Goal: Information Seeking & Learning: Learn about a topic

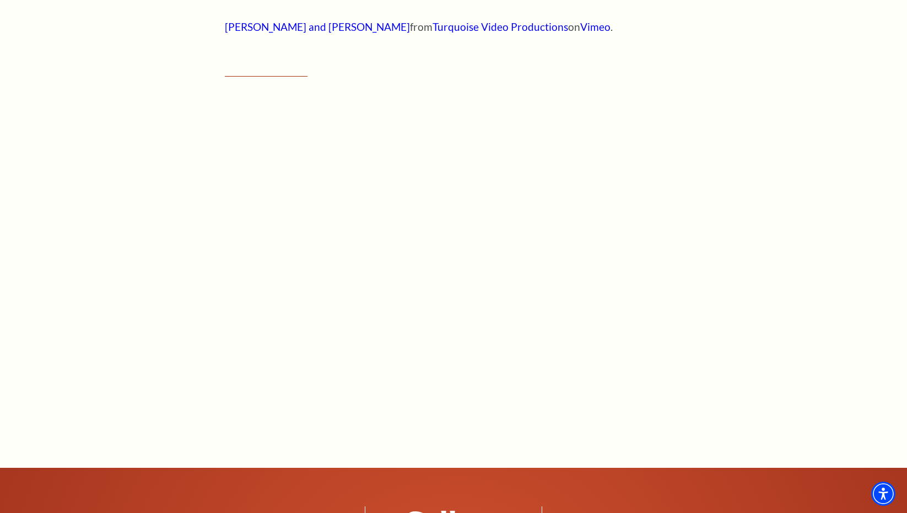
scroll to position [844, 0]
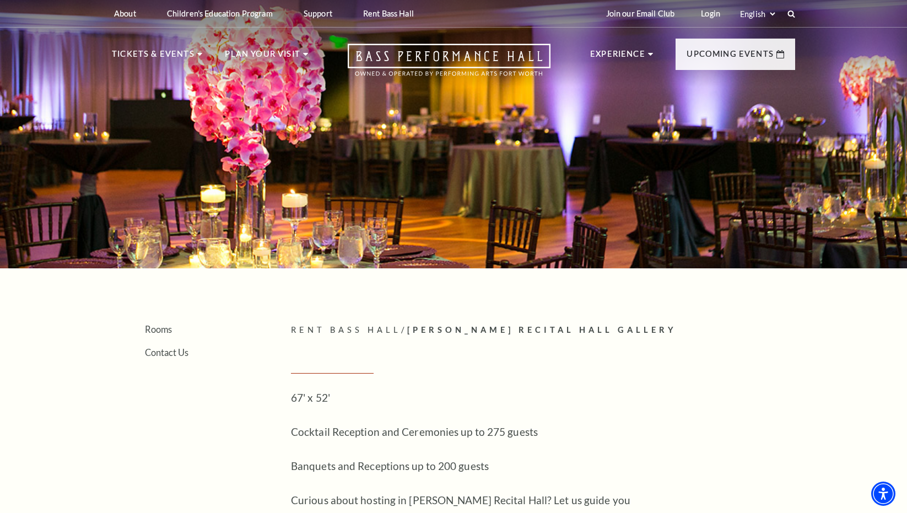
scroll to position [1, 0]
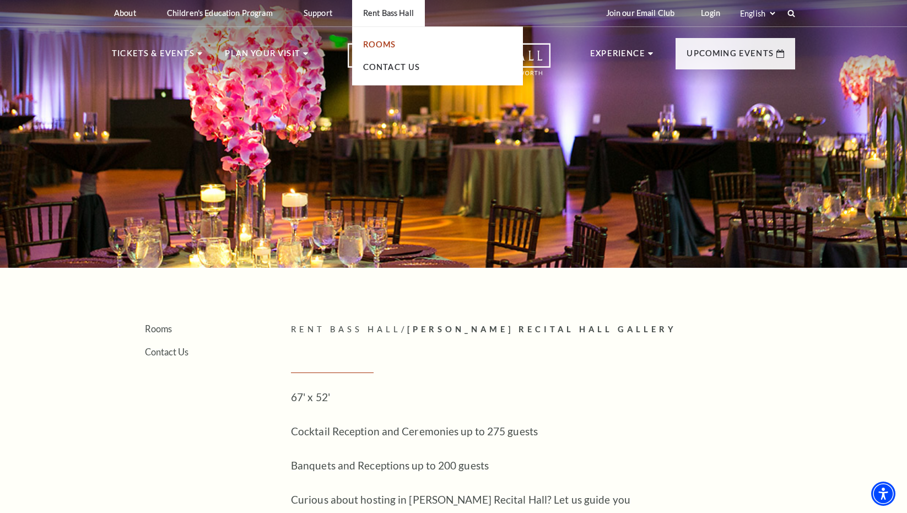
click at [379, 44] on link "Rooms" at bounding box center [379, 44] width 33 height 9
click at [385, 44] on link "Rooms" at bounding box center [379, 44] width 33 height 9
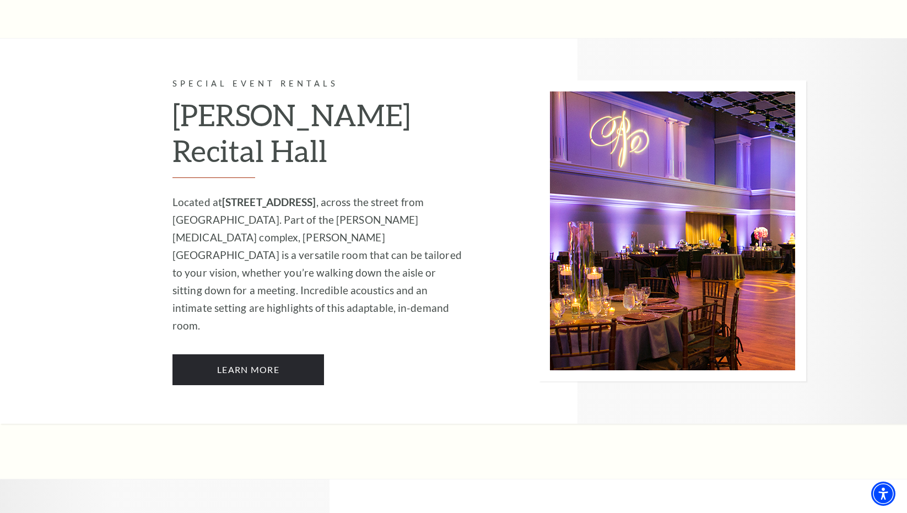
scroll to position [1347, 0]
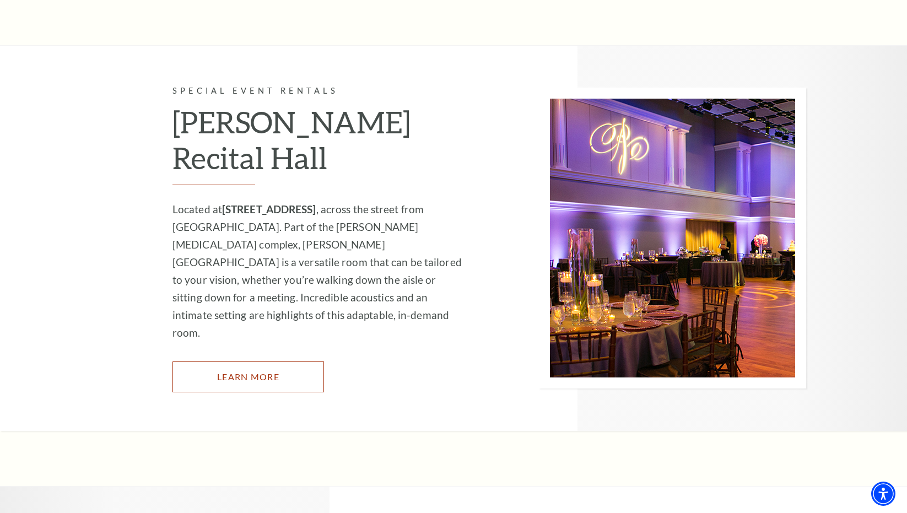
click at [245, 361] on link "Learn More" at bounding box center [247, 376] width 151 height 31
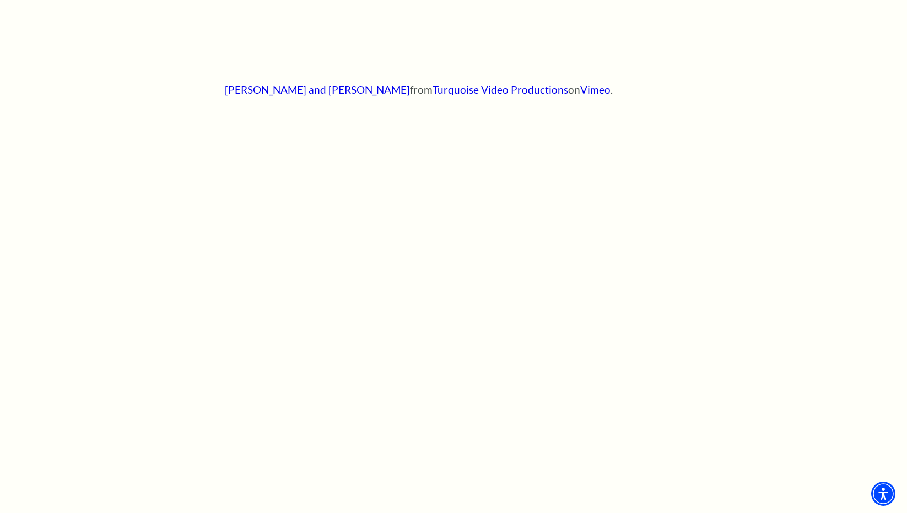
scroll to position [782, 0]
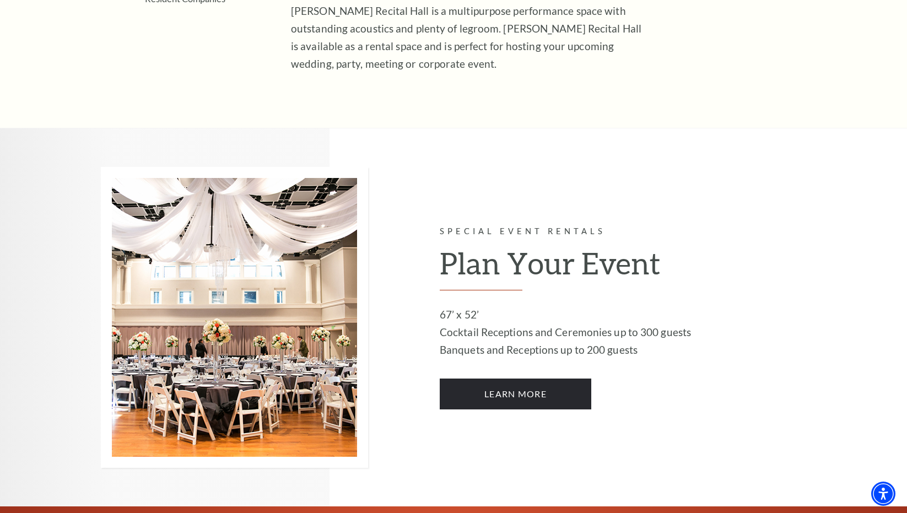
scroll to position [440, 0]
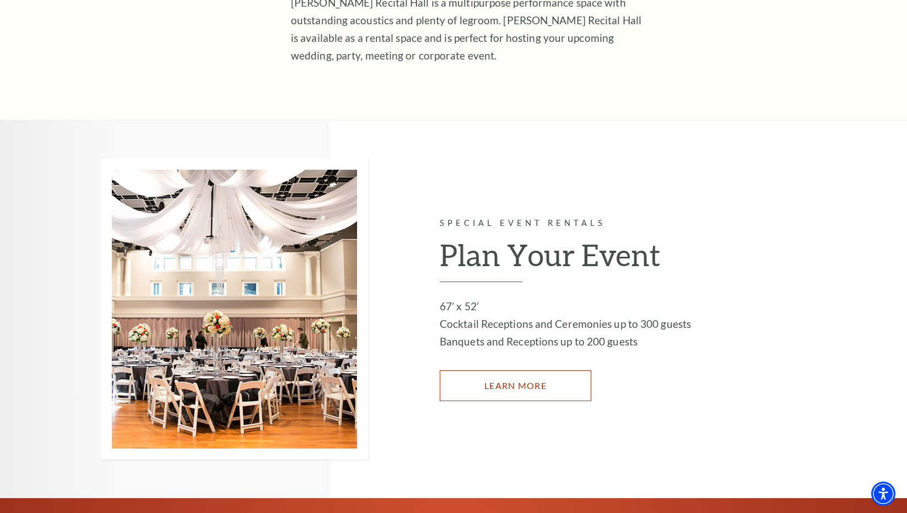
click at [464, 388] on link "LEARN MORE" at bounding box center [515, 385] width 151 height 31
click at [474, 386] on link "LEARN MORE" at bounding box center [515, 385] width 151 height 31
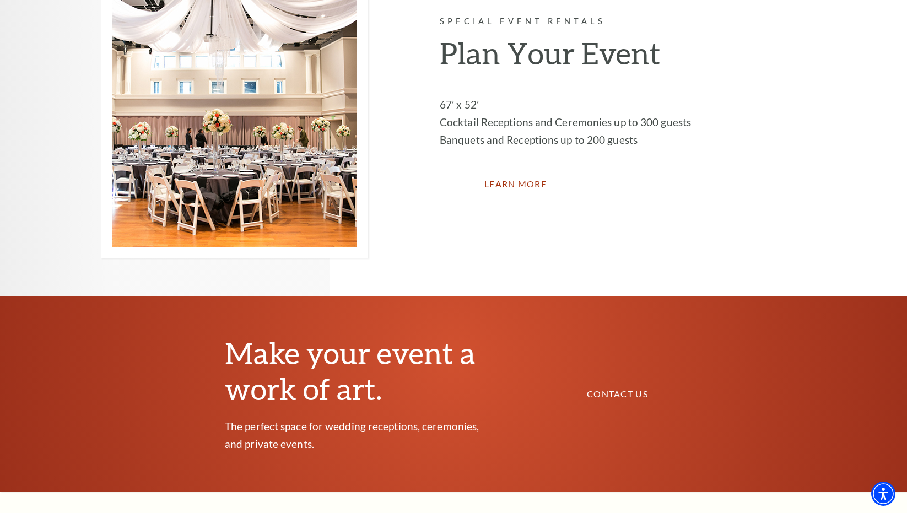
scroll to position [641, 0]
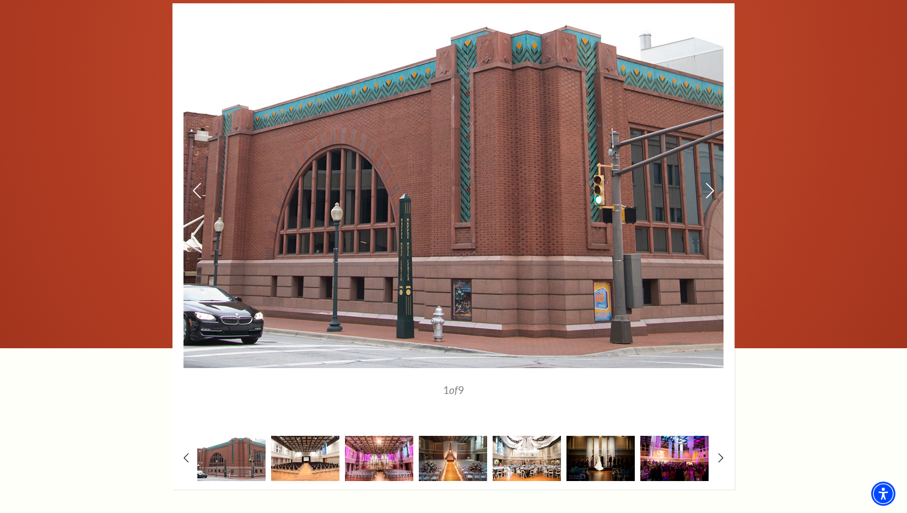
scroll to position [1430, 0]
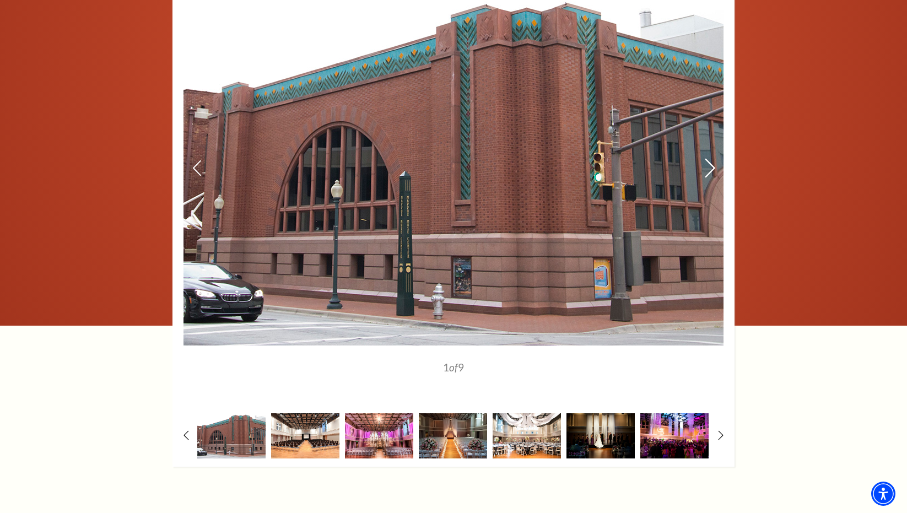
click at [711, 174] on icon at bounding box center [710, 167] width 12 height 19
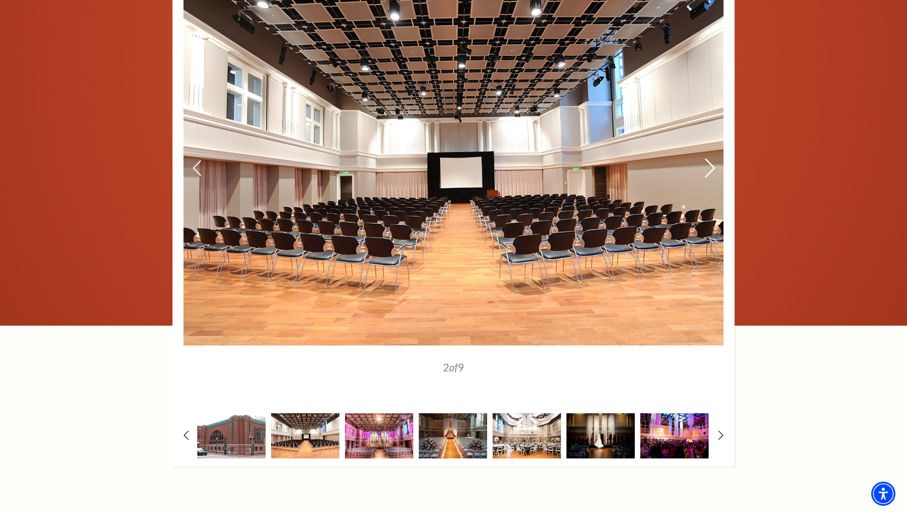
click at [711, 172] on icon at bounding box center [710, 167] width 12 height 19
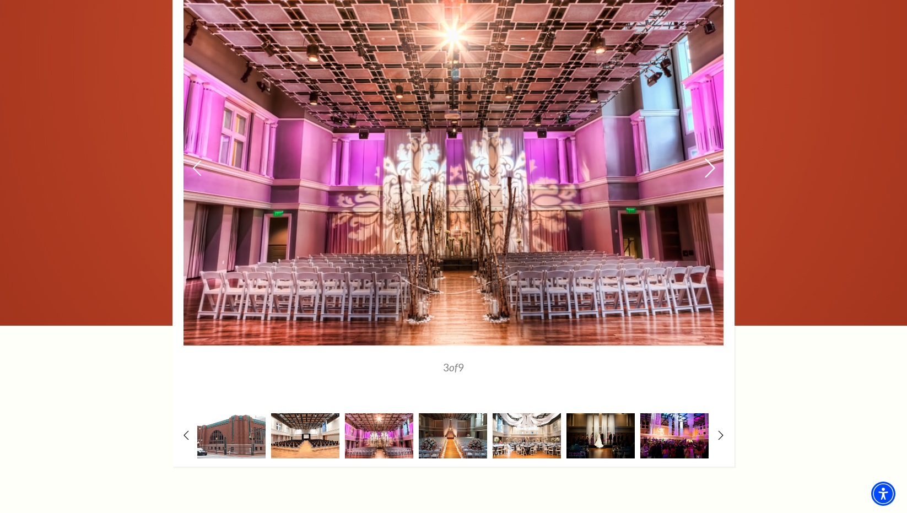
click at [711, 171] on use at bounding box center [710, 167] width 10 height 19
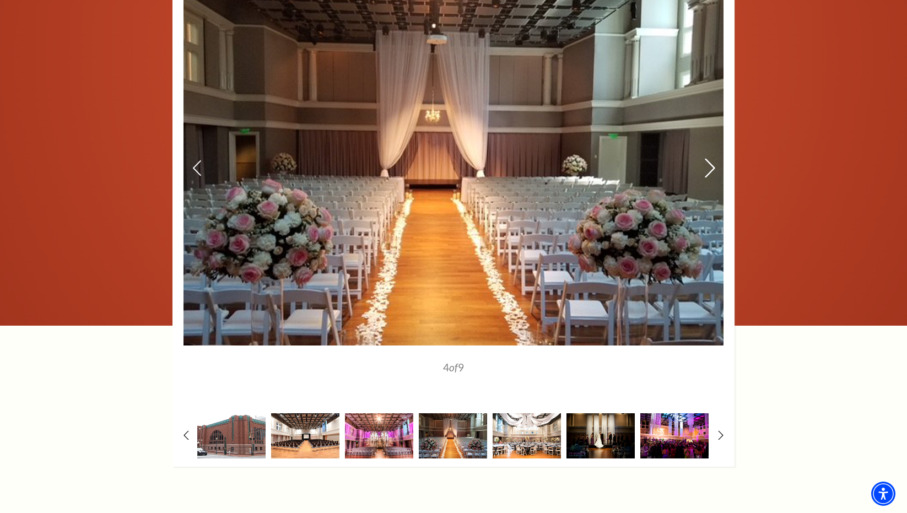
click at [711, 171] on use at bounding box center [710, 167] width 10 height 19
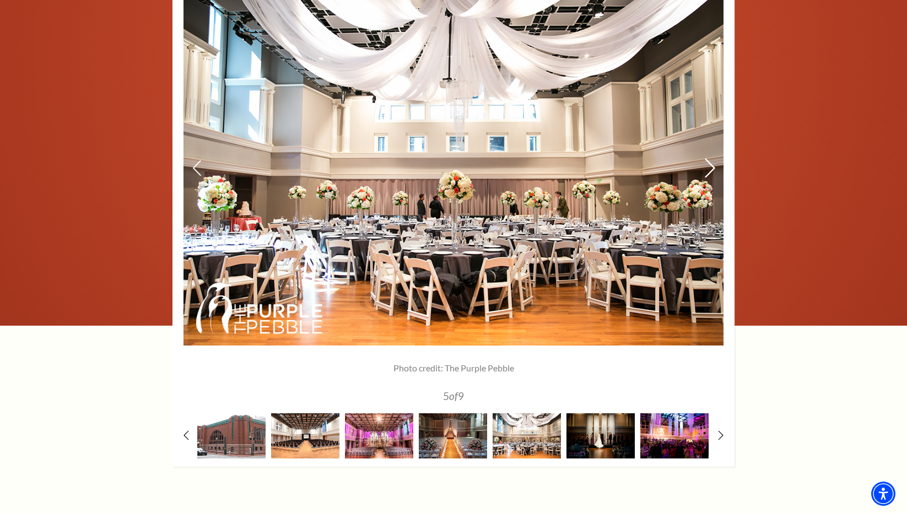
click at [711, 171] on use at bounding box center [710, 167] width 10 height 19
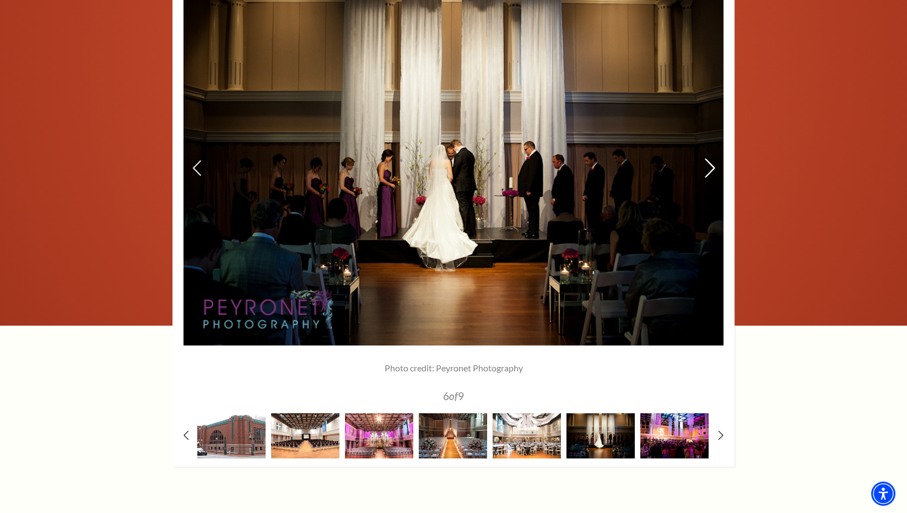
click at [711, 171] on use at bounding box center [710, 167] width 10 height 19
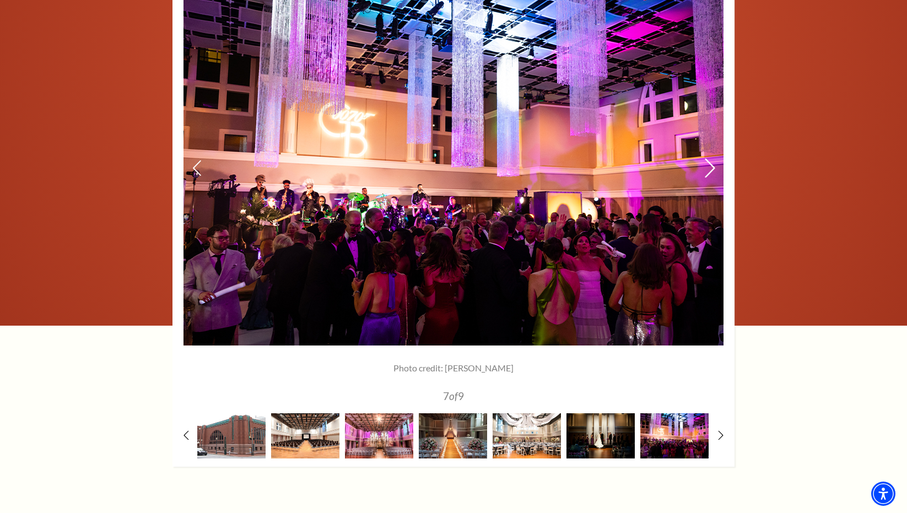
click at [711, 171] on use at bounding box center [710, 167] width 10 height 19
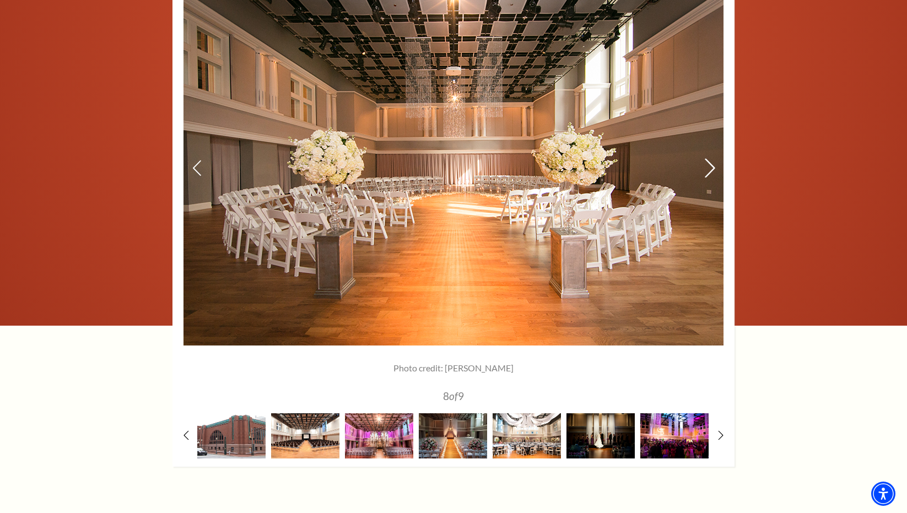
click at [711, 171] on use at bounding box center [710, 167] width 10 height 19
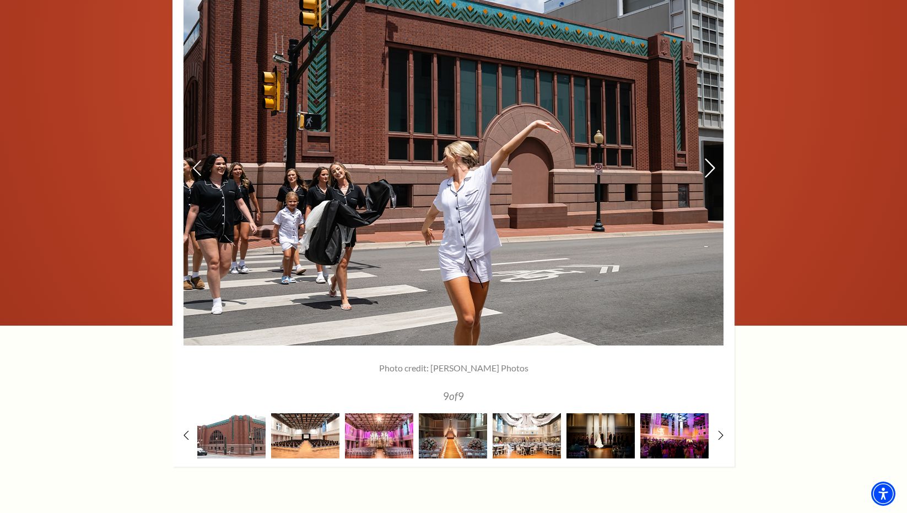
click at [711, 171] on use at bounding box center [710, 167] width 10 height 19
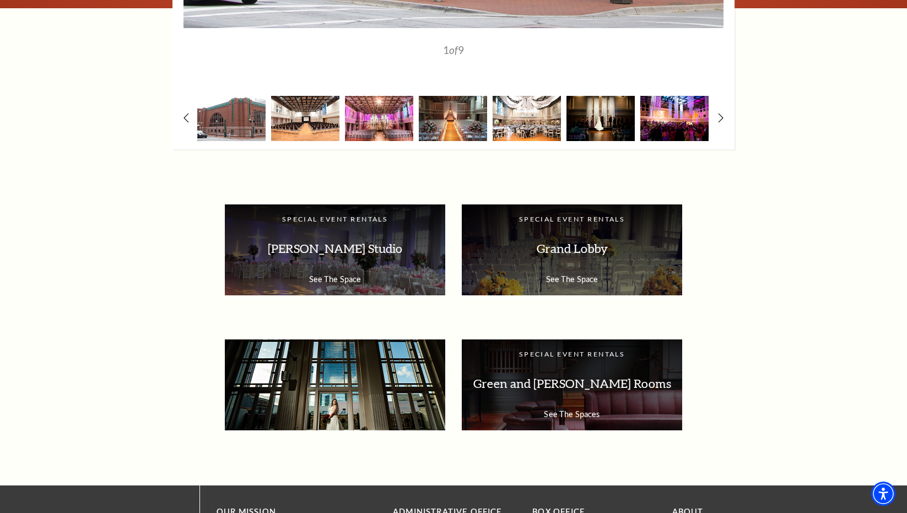
scroll to position [1750, 0]
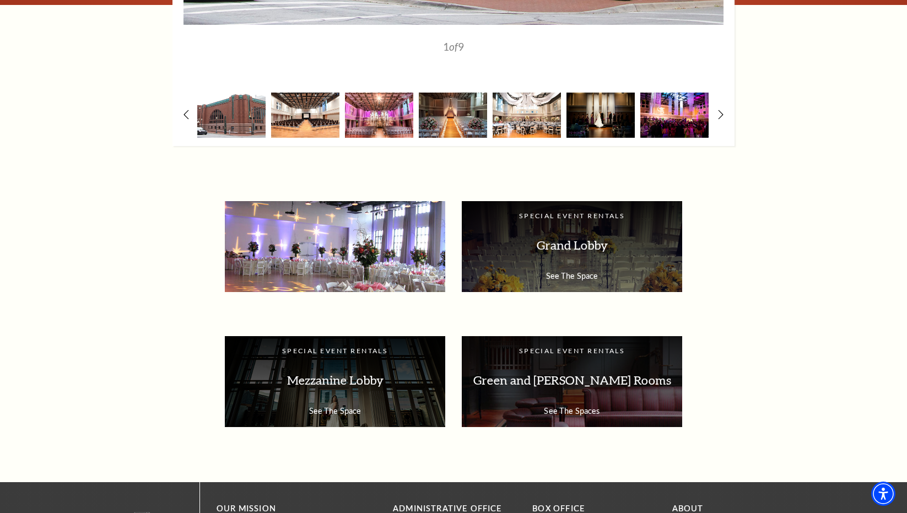
click at [387, 255] on p "McDavid Studio" at bounding box center [335, 245] width 198 height 35
click at [364, 266] on div "Special Event Rentals McDavid Studio See The Space" at bounding box center [335, 246] width 220 height 91
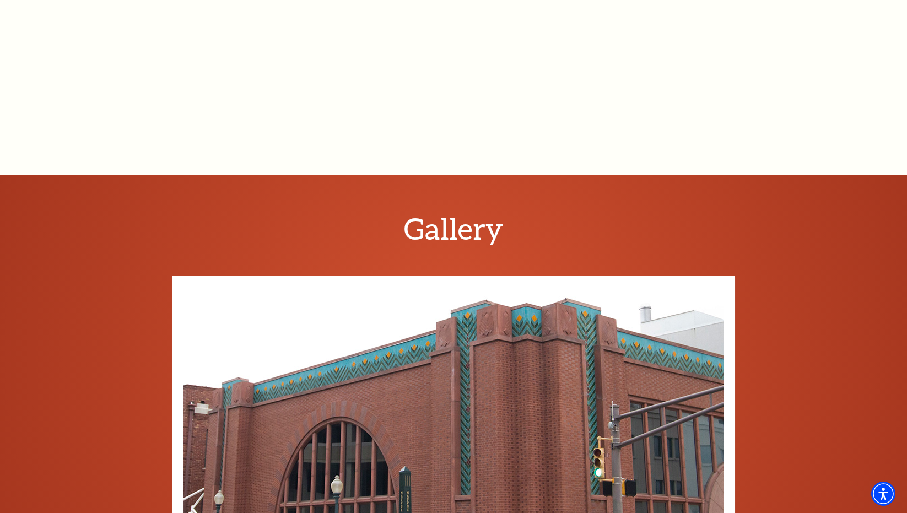
scroll to position [1132, 0]
